Goal: Transaction & Acquisition: Book appointment/travel/reservation

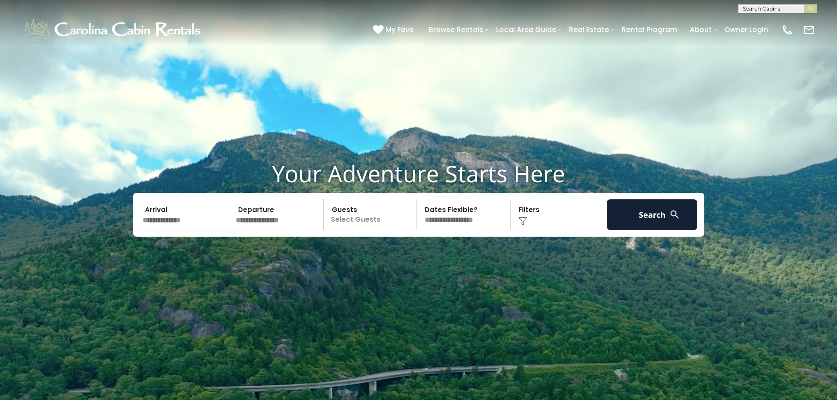
click at [178, 221] on input "text" at bounding box center [185, 215] width 91 height 31
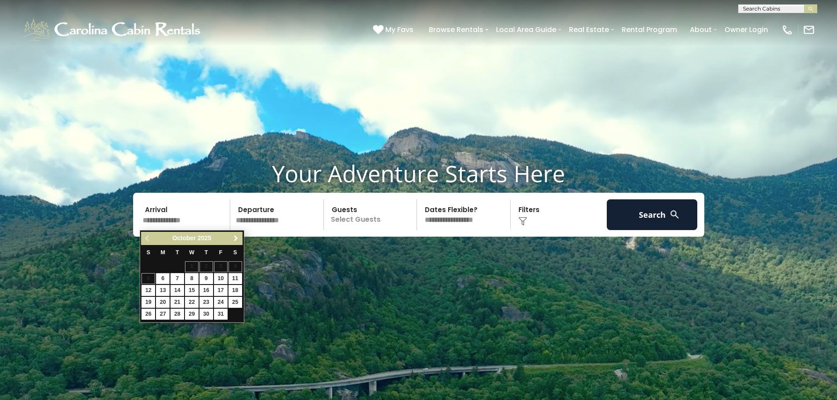
click at [233, 238] on span "Next" at bounding box center [235, 238] width 7 height 7
click at [208, 312] on link "27" at bounding box center [207, 314] width 14 height 11
type input "********"
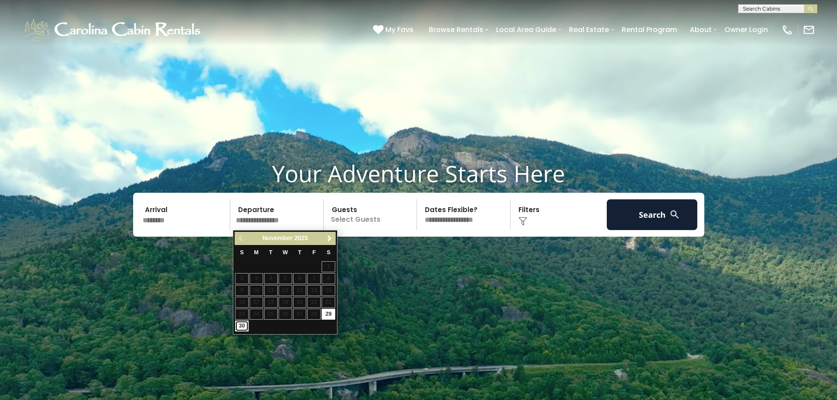
click at [242, 325] on link "30" at bounding box center [242, 326] width 14 height 11
type input "********"
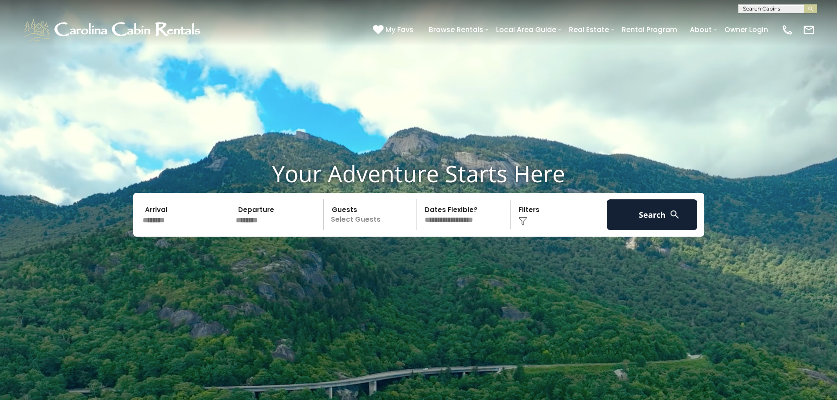
click at [354, 218] on p "Select Guests" at bounding box center [372, 215] width 91 height 31
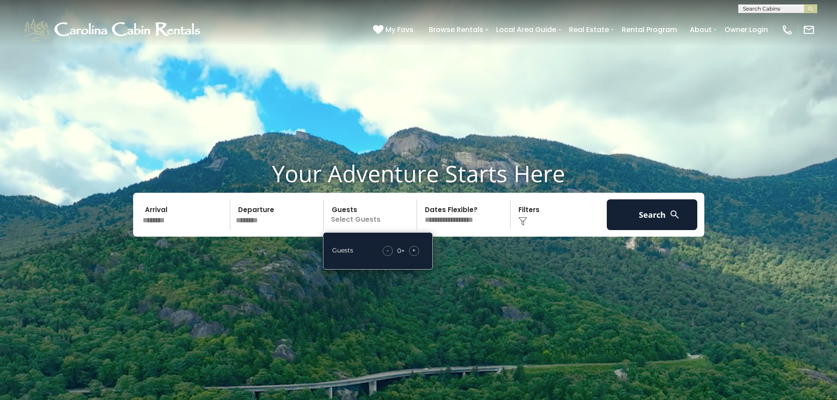
click at [418, 251] on div "+" at bounding box center [414, 251] width 10 height 10
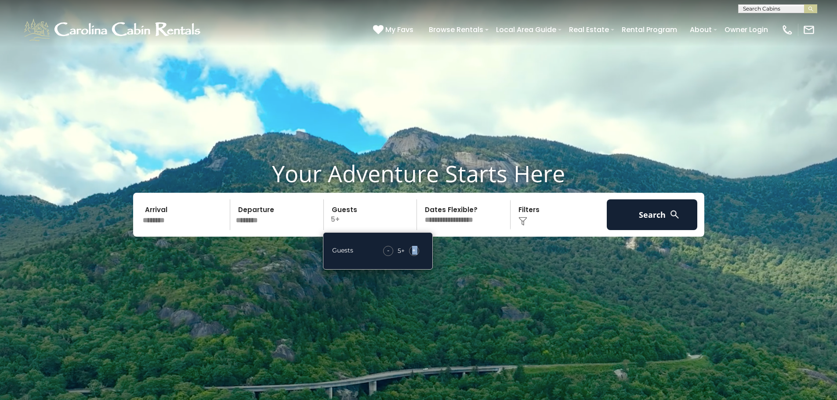
click at [418, 251] on div "+" at bounding box center [414, 251] width 10 height 10
click at [643, 213] on button "Search" at bounding box center [652, 215] width 91 height 31
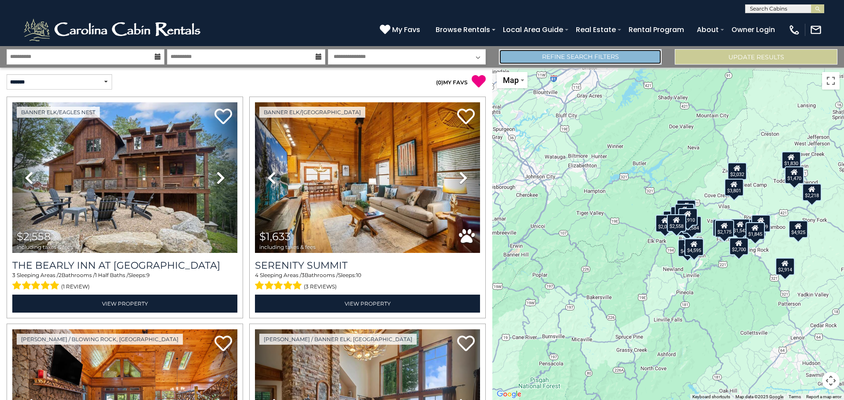
click at [595, 51] on link "Refine Search Filters" at bounding box center [580, 56] width 163 height 15
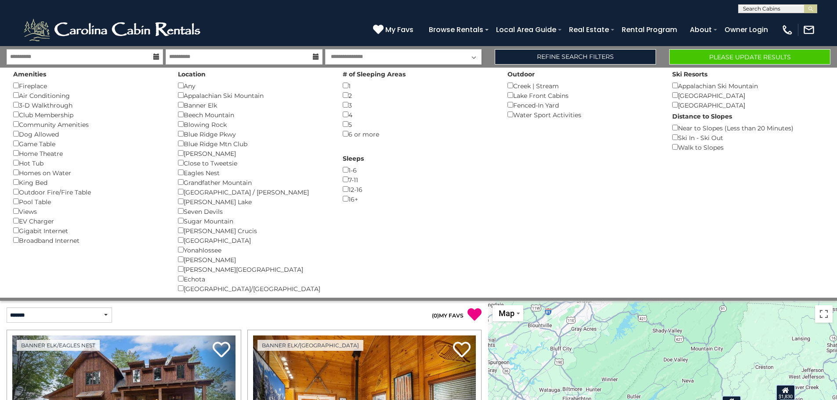
click at [345, 121] on div "5 ()" at bounding box center [419, 125] width 152 height 10
click at [700, 58] on button "Please Update Results" at bounding box center [749, 56] width 161 height 15
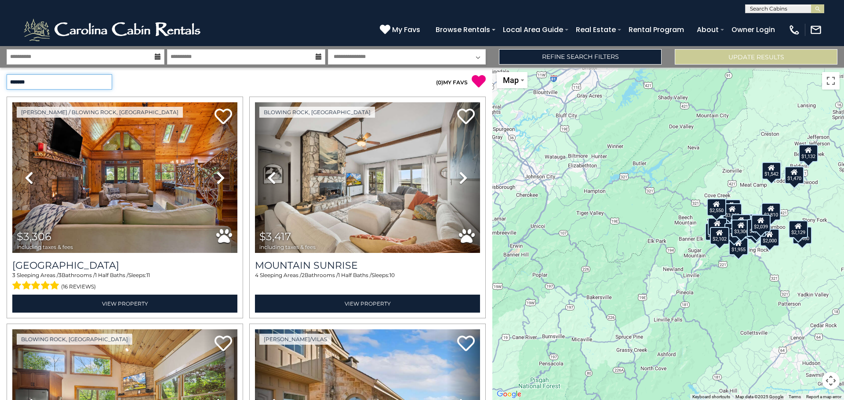
click at [85, 80] on select "**********" at bounding box center [59, 81] width 105 height 15
select select "*********"
click at [7, 74] on select "**********" at bounding box center [59, 81] width 105 height 15
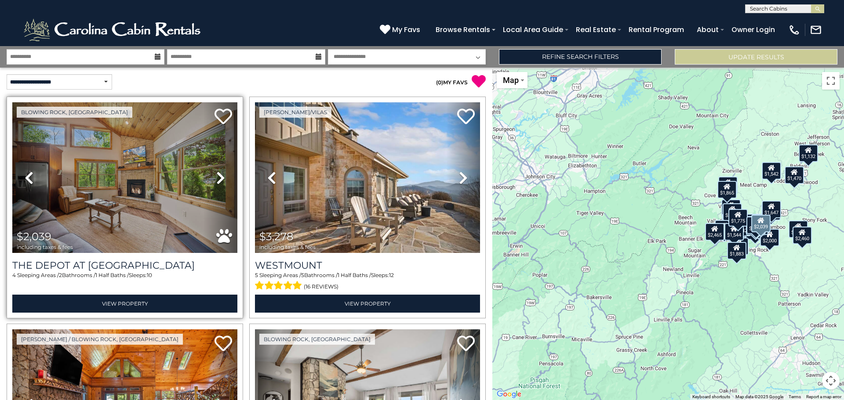
click at [216, 179] on icon at bounding box center [220, 178] width 9 height 14
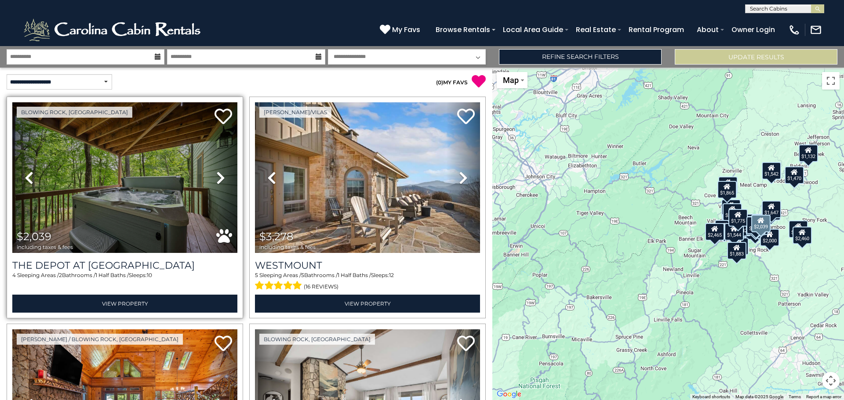
click at [216, 179] on icon at bounding box center [220, 178] width 9 height 14
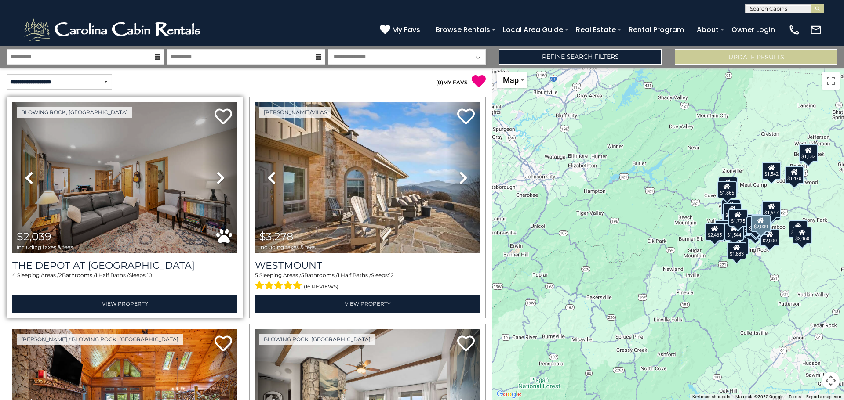
click at [216, 179] on icon at bounding box center [220, 178] width 9 height 14
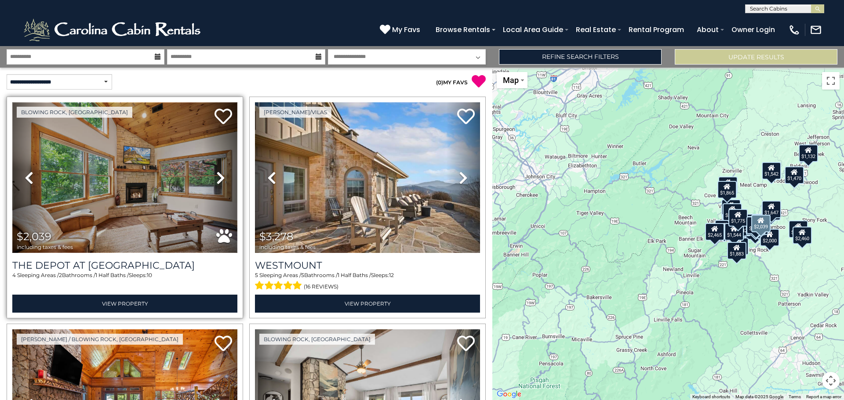
click at [125, 193] on img at bounding box center [124, 177] width 225 height 151
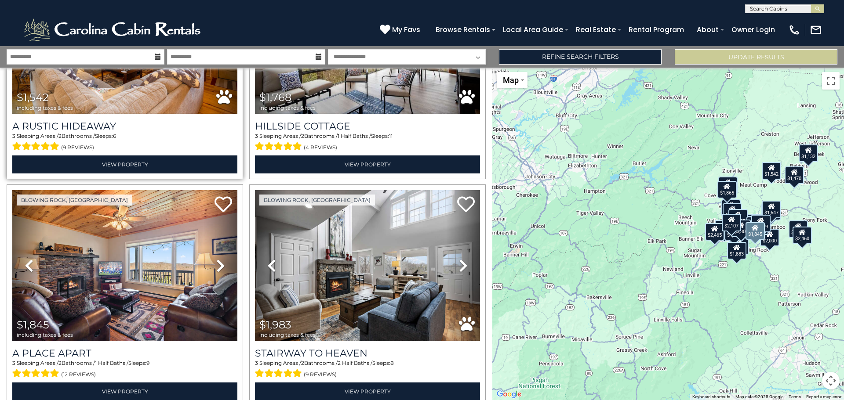
scroll to position [835, 0]
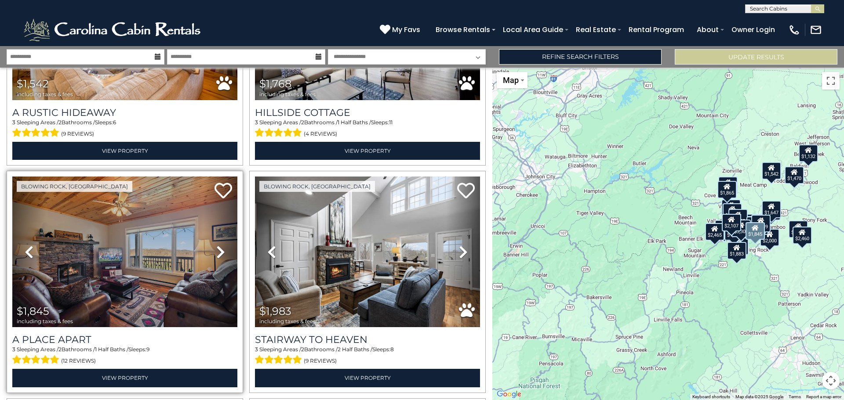
click at [218, 247] on icon at bounding box center [220, 252] width 9 height 14
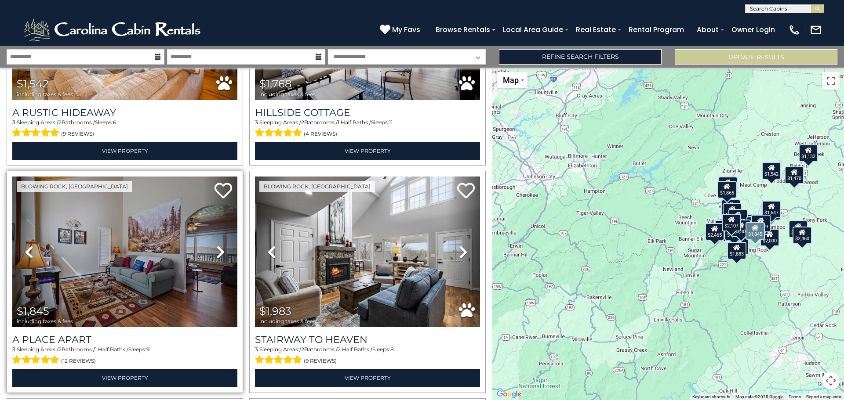
click at [218, 247] on icon at bounding box center [220, 252] width 9 height 14
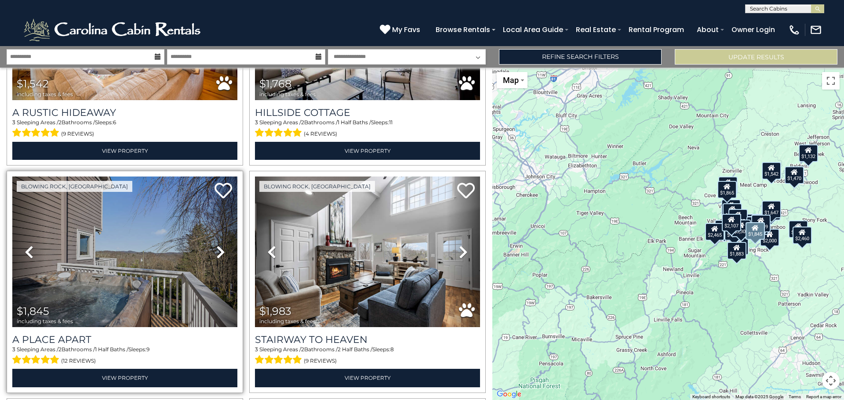
click at [218, 247] on icon at bounding box center [220, 252] width 9 height 14
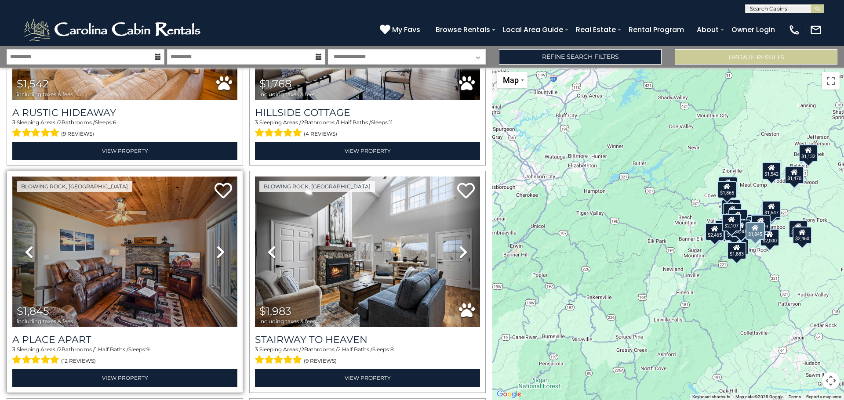
click at [125, 251] on img at bounding box center [124, 252] width 225 height 151
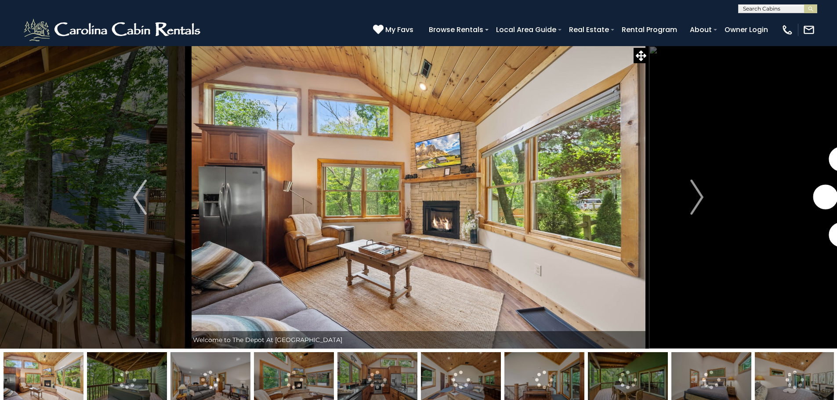
click at [151, 362] on img at bounding box center [127, 379] width 80 height 55
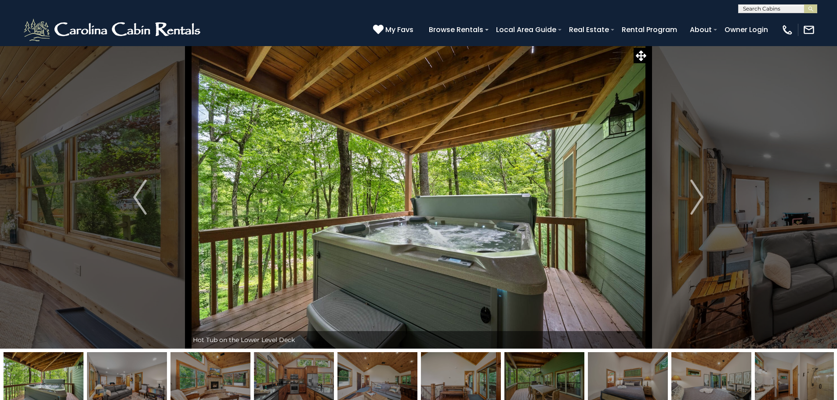
click at [202, 366] on img at bounding box center [211, 379] width 80 height 55
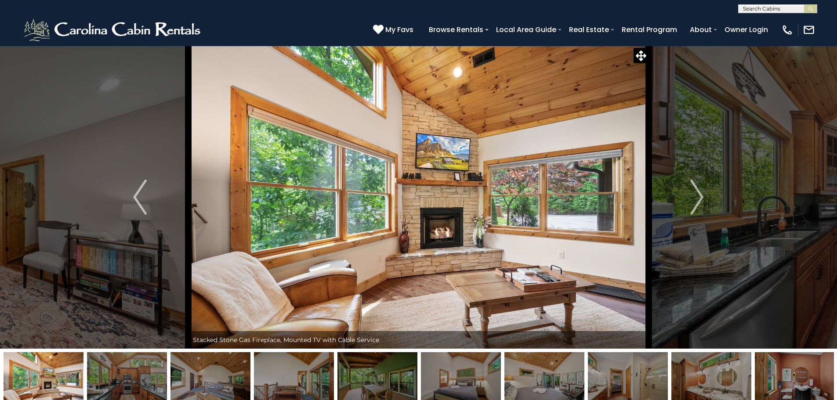
click at [202, 366] on img at bounding box center [211, 379] width 80 height 55
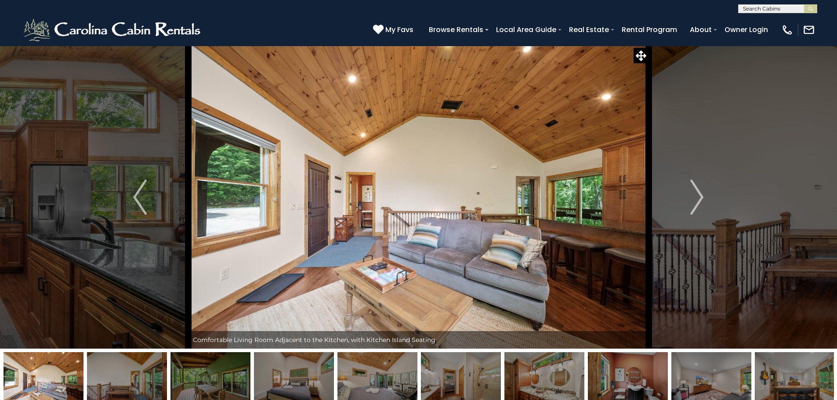
click at [202, 366] on img at bounding box center [211, 379] width 80 height 55
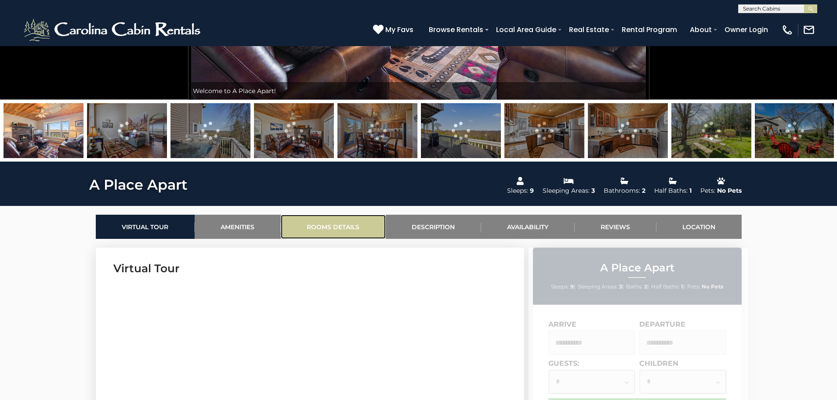
drag, startPoint x: 318, startPoint y: 230, endPoint x: 309, endPoint y: 230, distance: 8.8
click at [318, 230] on link "Rooms Details" at bounding box center [333, 227] width 105 height 24
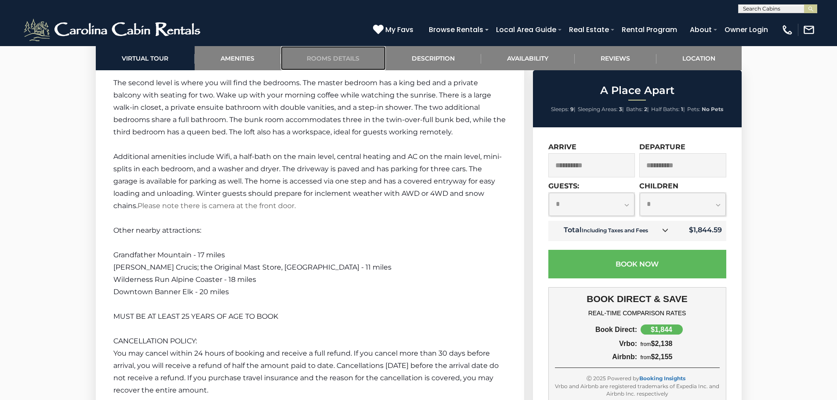
scroll to position [1558, 0]
